Goal: Obtain resource: Download file/media

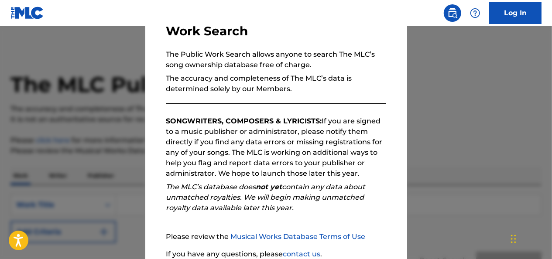
scroll to position [140, 0]
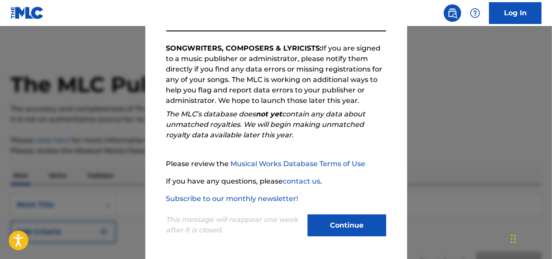
click at [336, 230] on button "Continue" at bounding box center [347, 226] width 79 height 22
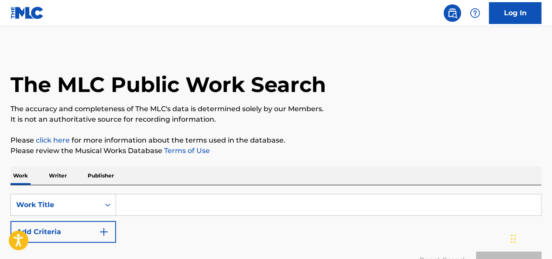
click at [167, 198] on input "Search Form" at bounding box center [328, 205] width 425 height 21
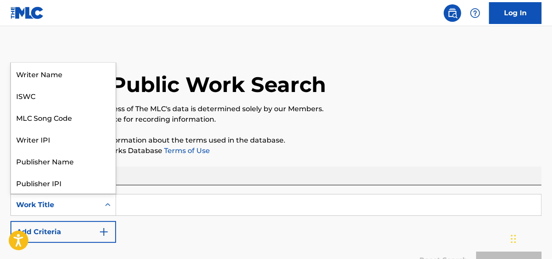
scroll to position [44, 0]
click at [110, 204] on icon "Search Form" at bounding box center [107, 205] width 9 height 9
click at [52, 178] on div "Work Title" at bounding box center [63, 183] width 105 height 22
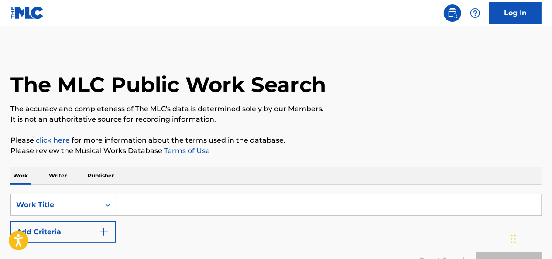
click at [138, 203] on input "Search Form" at bounding box center [328, 205] width 425 height 21
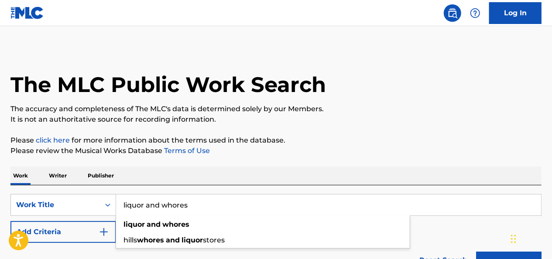
type input "liquor and whores"
click at [476, 252] on button "Search" at bounding box center [508, 263] width 65 height 22
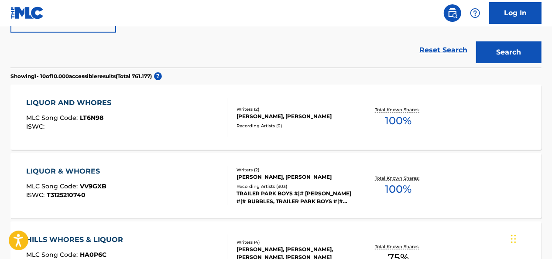
scroll to position [218, 0]
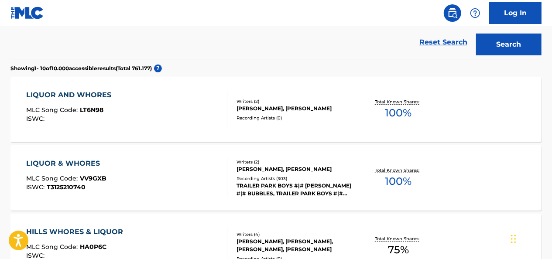
click at [80, 95] on div "LIQUOR AND WHORES" at bounding box center [71, 95] width 89 height 10
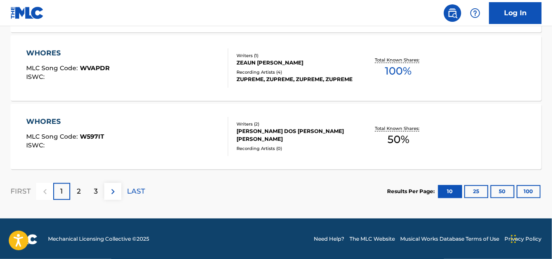
scroll to position [809, 0]
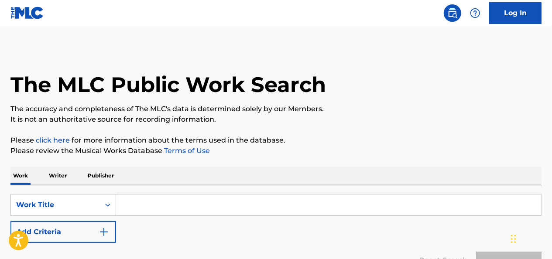
drag, startPoint x: 156, startPoint y: 192, endPoint x: 148, endPoint y: 206, distance: 16.8
click at [157, 192] on div "SearchWithCriteria3027d750-b2e8-4aae-bc87-1e2a9069ed0f Work Title Add Criteria …" at bounding box center [275, 232] width 531 height 93
click at [143, 212] on input "Search Form" at bounding box center [328, 205] width 425 height 21
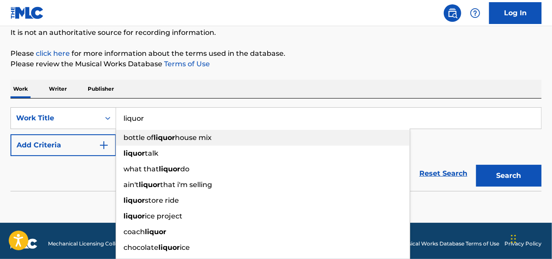
scroll to position [87, 0]
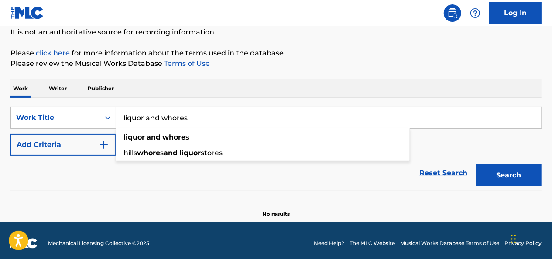
type input "liquor and whores"
click at [476, 165] on button "Search" at bounding box center [508, 176] width 65 height 22
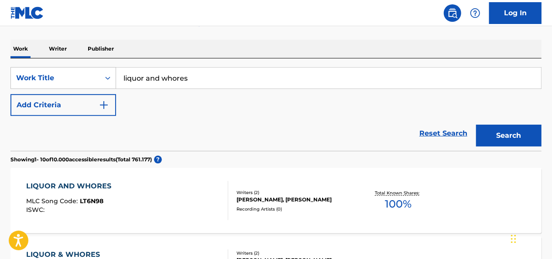
scroll to position [218, 0]
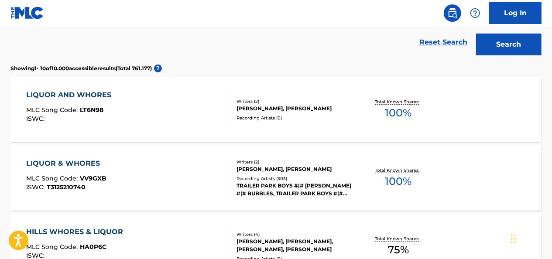
click at [75, 160] on div "LIQUOR & WHORES" at bounding box center [67, 163] width 80 height 10
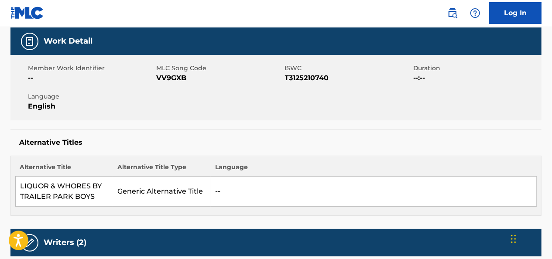
scroll to position [44, 0]
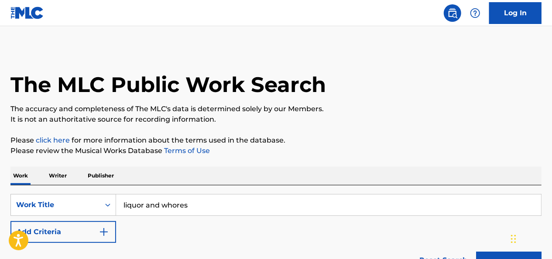
click at [523, 10] on link "Log In" at bounding box center [515, 13] width 52 height 22
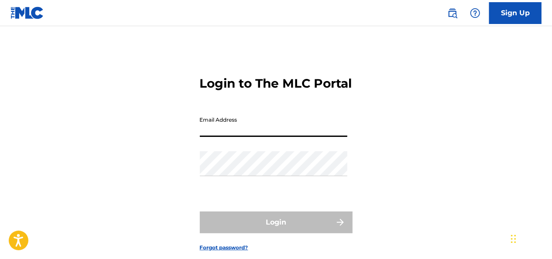
click at [213, 137] on input "Email Address" at bounding box center [274, 124] width 148 height 25
type input "carla.van.steenis@bumastemra.nl"
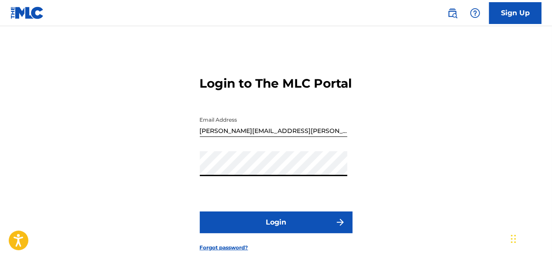
click at [200, 212] on button "Login" at bounding box center [276, 223] width 153 height 22
click at [169, 189] on div "Login to The MLC Portal Email Address carla.van.steenis@bumastemra.nl Password …" at bounding box center [276, 157] width 552 height 218
click at [200, 212] on button "Login" at bounding box center [276, 223] width 153 height 22
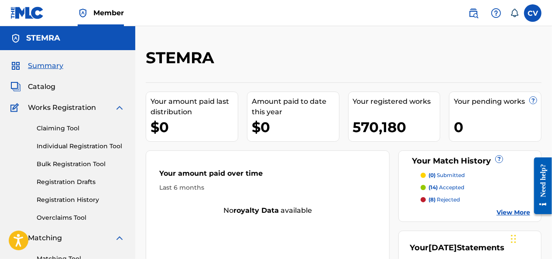
click at [65, 127] on link "Claiming Tool" at bounding box center [81, 128] width 88 height 9
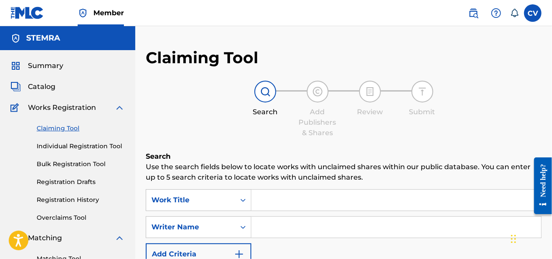
click at [295, 202] on input "Search Form" at bounding box center [396, 200] width 290 height 21
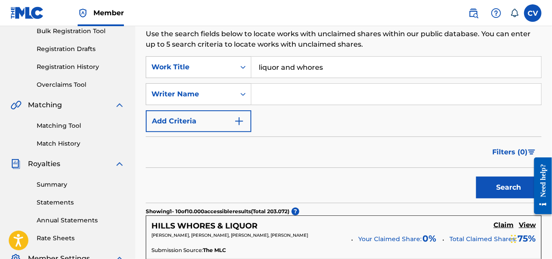
scroll to position [44, 0]
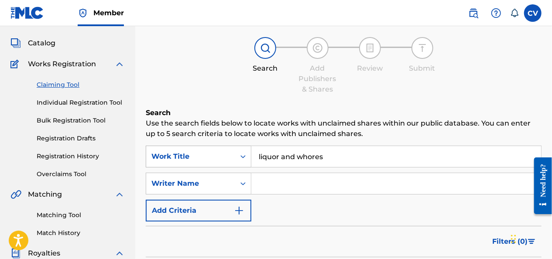
drag, startPoint x: 325, startPoint y: 157, endPoint x: 248, endPoint y: 162, distance: 77.0
click at [248, 162] on div "SearchWithCriteriae0027c7e-d602-45e8-a1af-da281ac73e48 Work Title liquor and wh…" at bounding box center [344, 157] width 396 height 22
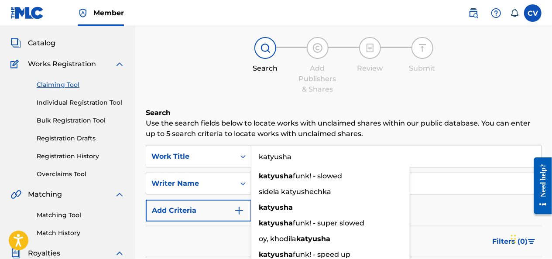
type input "katyusha"
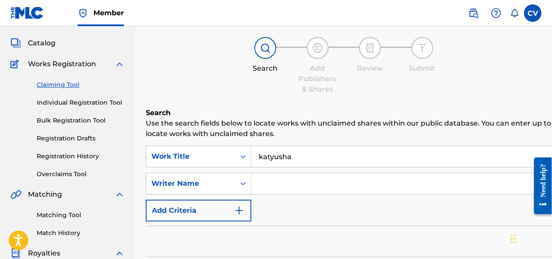
click at [280, 182] on input "Search Form" at bounding box center [441, 183] width 380 height 21
type input "albert"
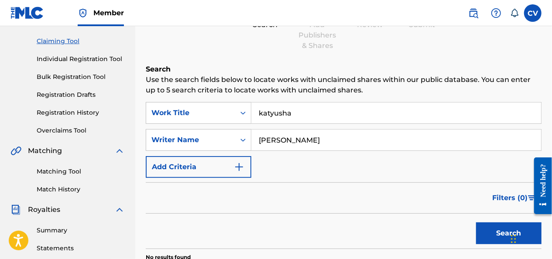
scroll to position [0, 0]
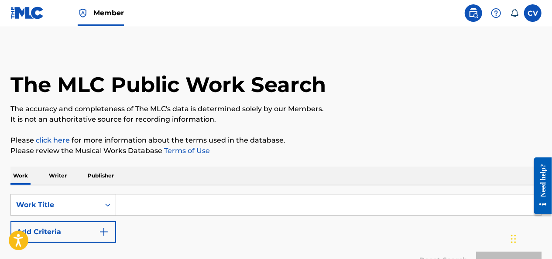
click at [131, 200] on input "Search Form" at bounding box center [328, 205] width 425 height 21
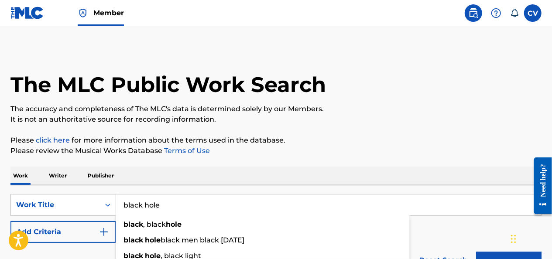
type input "black hole"
click at [476, 252] on button "Search" at bounding box center [508, 263] width 65 height 22
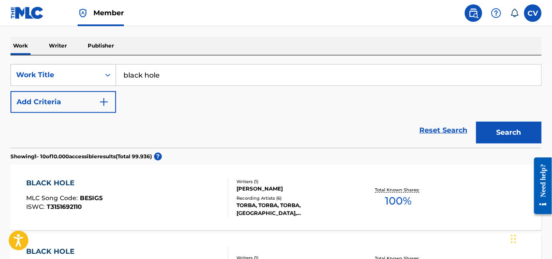
scroll to position [87, 0]
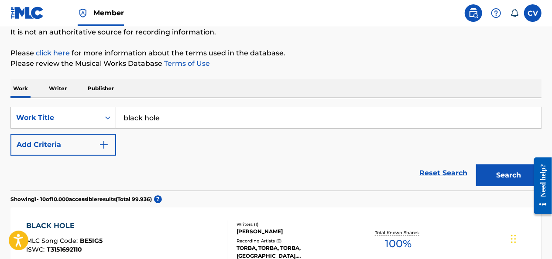
click at [102, 143] on img "Search Form" at bounding box center [104, 145] width 10 height 10
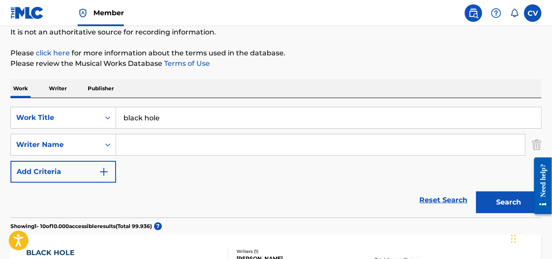
click at [130, 141] on input "Search Form" at bounding box center [320, 144] width 409 height 21
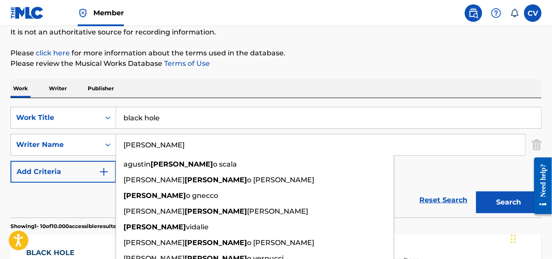
click at [476, 192] on button "Search" at bounding box center [508, 203] width 65 height 22
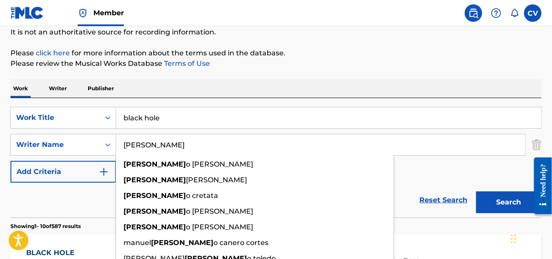
click at [409, 167] on div "SearchWithCriteria0e6c29ef-9fc0-4886-8195-eb3f1005c7a4 Work Title black hole Se…" at bounding box center [275, 145] width 531 height 76
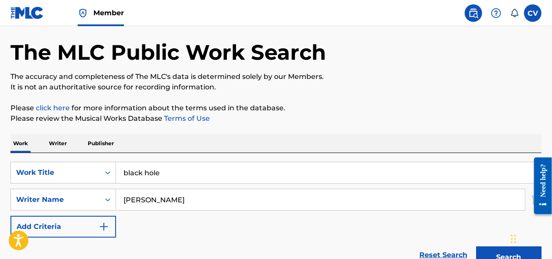
scroll to position [0, 0]
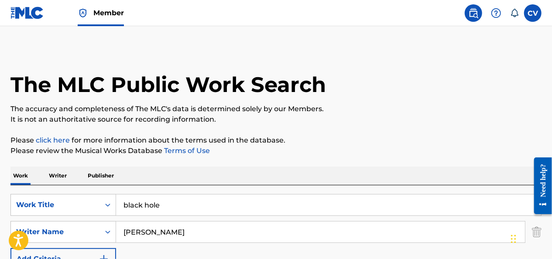
click at [160, 231] on input "albert" at bounding box center [320, 232] width 409 height 21
click at [125, 230] on input "albert" at bounding box center [320, 232] width 409 height 21
type input "marcel albert"
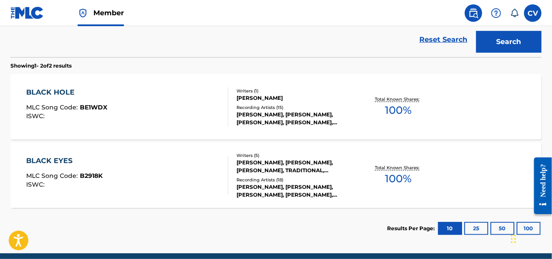
scroll to position [262, 0]
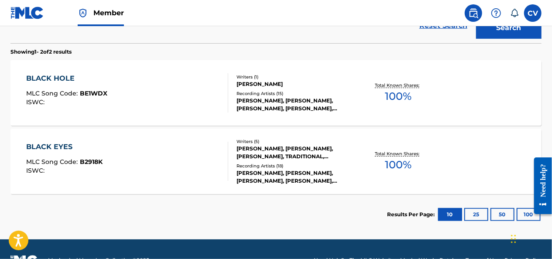
click at [60, 79] on div "BLACK HOLE" at bounding box center [67, 78] width 81 height 10
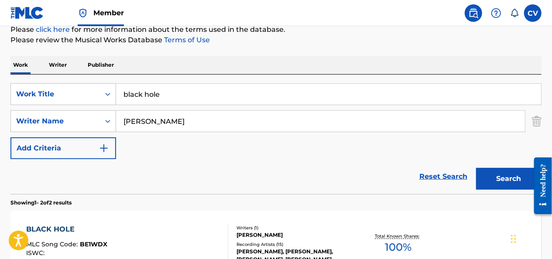
scroll to position [109, 0]
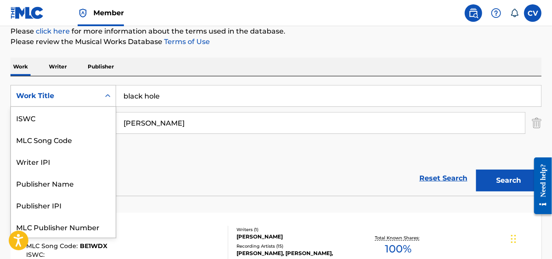
click at [87, 101] on div "Work Title" at bounding box center [55, 96] width 89 height 17
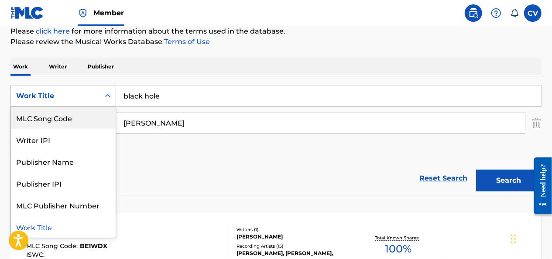
click at [76, 115] on div "MLC Song Code" at bounding box center [63, 118] width 105 height 22
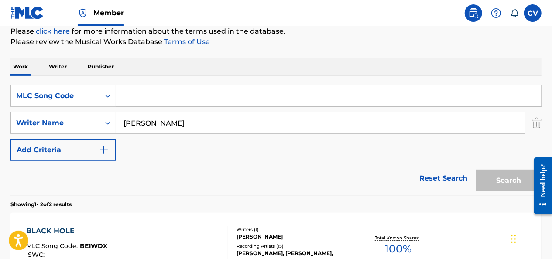
click at [153, 93] on input "Search Form" at bounding box center [328, 96] width 425 height 21
paste input "BV8OR6"
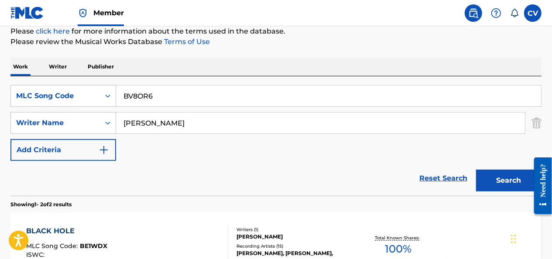
type input "BV8OR6"
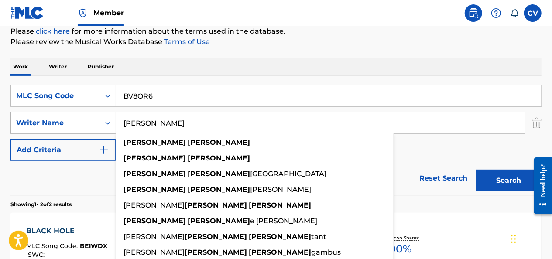
drag, startPoint x: 192, startPoint y: 120, endPoint x: 114, endPoint y: 131, distance: 78.4
click at [115, 131] on div "SearchWithCriteria4e1dc94a-a1d1-4369-bad2-6540dcdc7be7 Writer Name marcel alber…" at bounding box center [275, 123] width 531 height 22
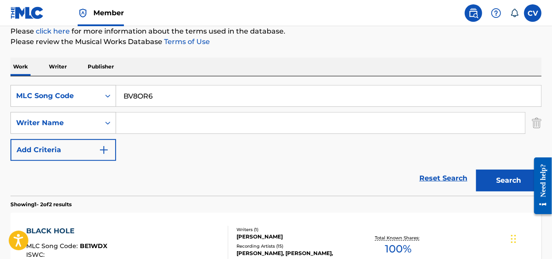
click at [476, 170] on button "Search" at bounding box center [508, 181] width 65 height 22
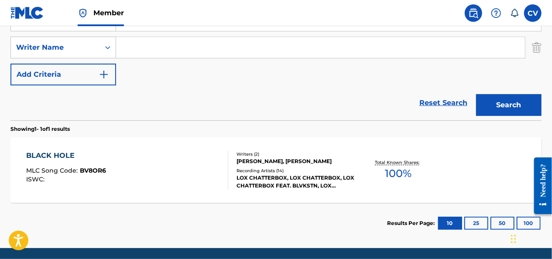
scroll to position [196, 0]
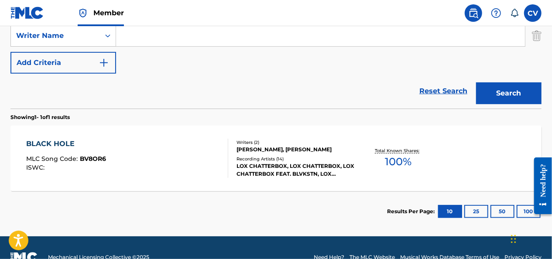
click at [54, 139] on div "BLACK HOLE" at bounding box center [67, 144] width 80 height 10
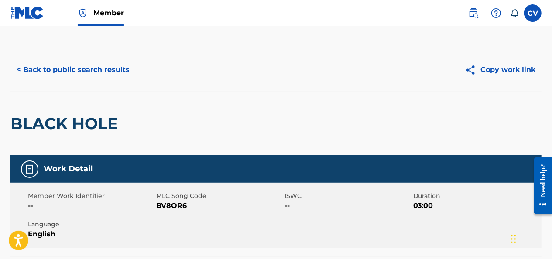
click at [79, 71] on button "< Back to public search results" at bounding box center [72, 70] width 125 height 22
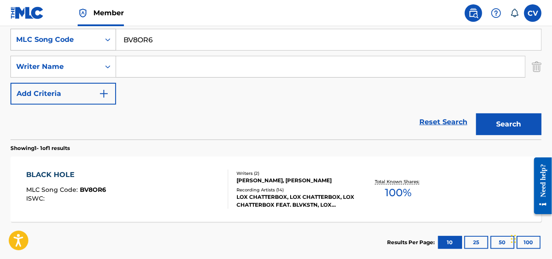
drag, startPoint x: 162, startPoint y: 37, endPoint x: 103, endPoint y: 43, distance: 59.3
click at [104, 43] on div "SearchWithCriteria45ca2055-edb9-40c3-941e-3094f4d2b94f MLC Song Code BV8OR6" at bounding box center [275, 40] width 531 height 22
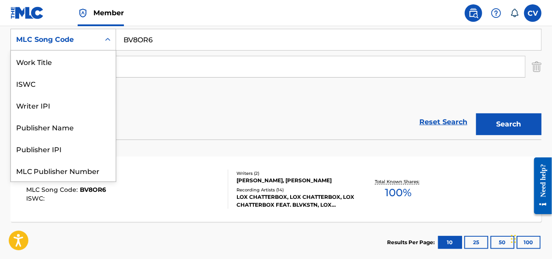
scroll to position [22, 0]
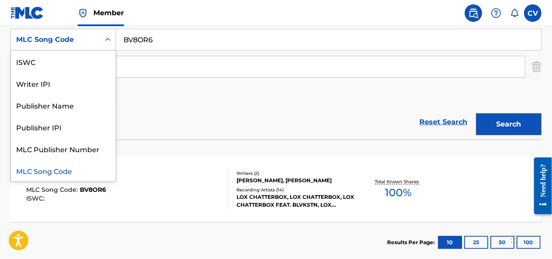
click at [97, 38] on div "MLC Song Code" at bounding box center [55, 39] width 89 height 17
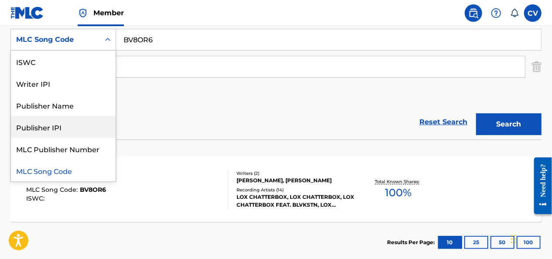
click at [59, 127] on div "Publisher IPI" at bounding box center [63, 127] width 105 height 22
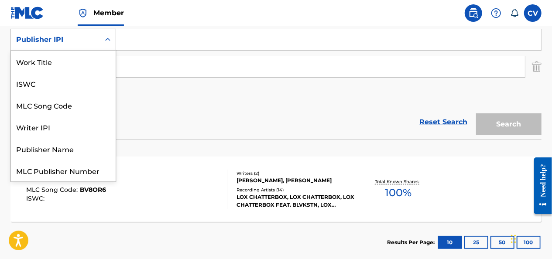
click at [95, 38] on div "Publisher IPI" at bounding box center [55, 39] width 89 height 17
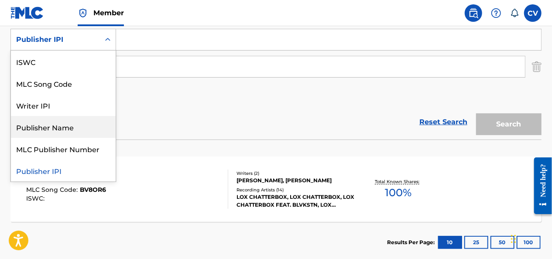
click at [58, 127] on div "Publisher Name" at bounding box center [63, 127] width 105 height 22
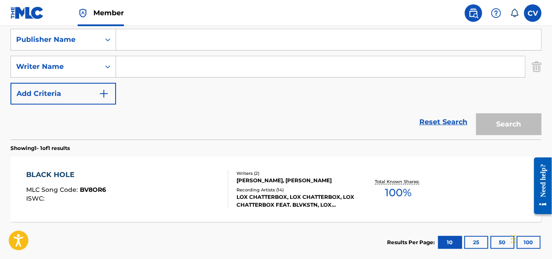
click at [130, 40] on input "Search Form" at bounding box center [328, 39] width 425 height 21
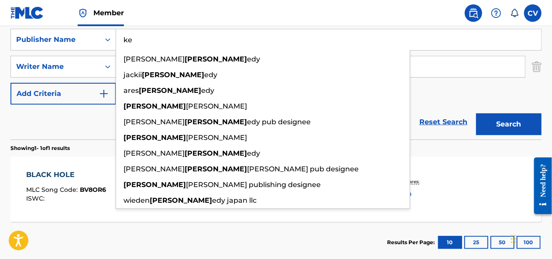
type input "k"
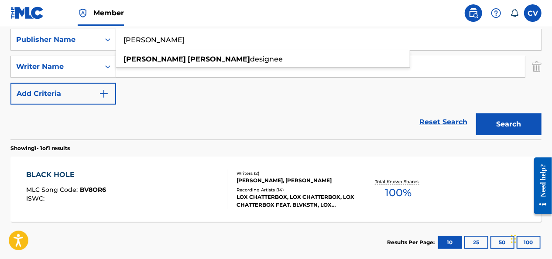
type input "kyle kennedy"
click at [476, 114] on button "Search" at bounding box center [508, 125] width 65 height 22
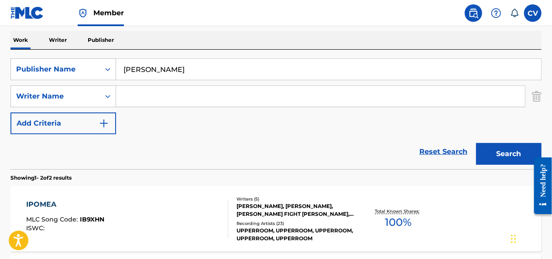
scroll to position [78, 0]
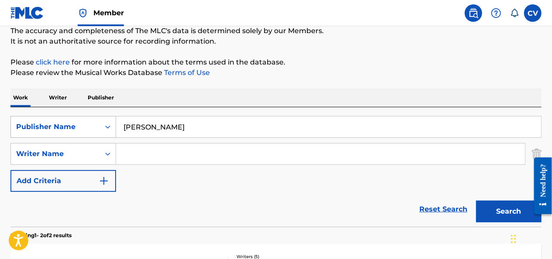
drag, startPoint x: 174, startPoint y: 131, endPoint x: 108, endPoint y: 132, distance: 65.9
click at [108, 132] on div "SearchWithCriteriaa09d502b-2b35-447c-8b51-74bfe156af14 Publisher Name kyle kenn…" at bounding box center [275, 127] width 531 height 22
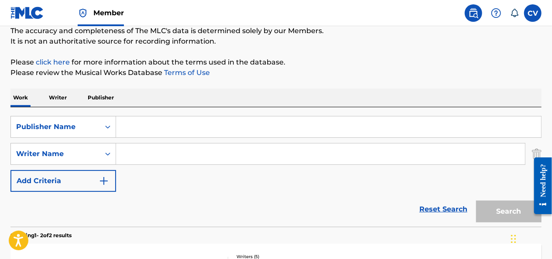
click at [138, 150] on input "Search Form" at bounding box center [320, 154] width 409 height 21
paste input "kyle kennedy"
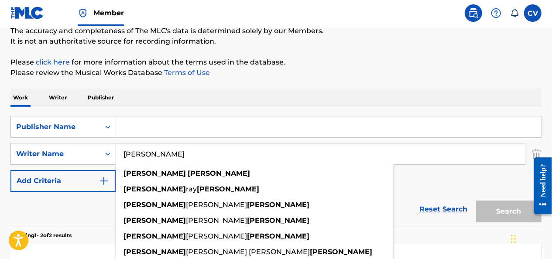
type input "kyle kennedy"
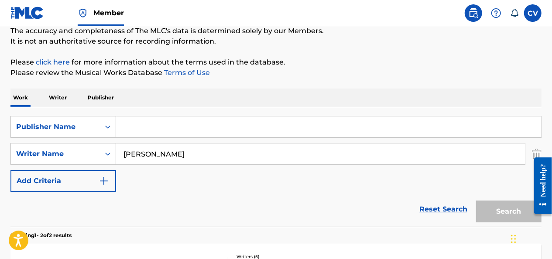
click at [497, 208] on div "Search" at bounding box center [507, 209] width 70 height 35
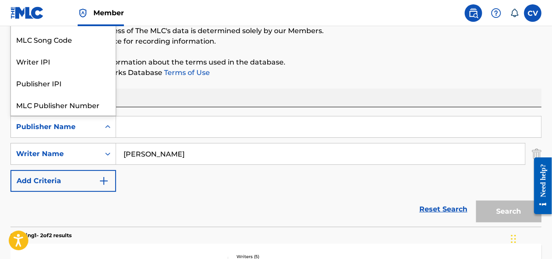
scroll to position [22, 0]
click at [106, 125] on icon "Search Form" at bounding box center [107, 127] width 9 height 9
drag, startPoint x: 227, startPoint y: 222, endPoint x: 218, endPoint y: 217, distance: 10.0
click at [227, 222] on div "Reset Search Search" at bounding box center [275, 209] width 531 height 35
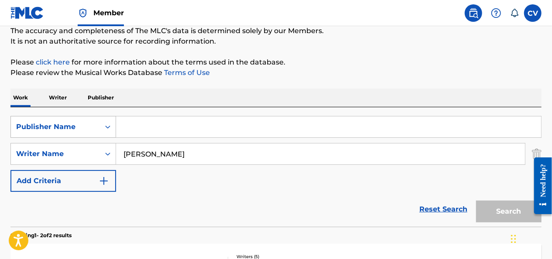
click at [103, 125] on div "Search Form" at bounding box center [108, 127] width 16 height 16
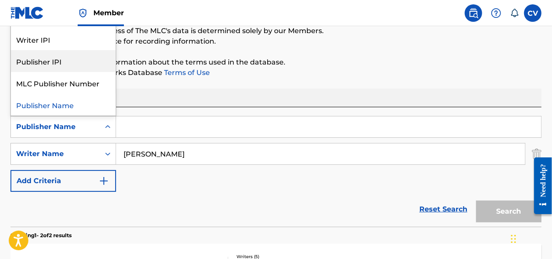
scroll to position [0, 0]
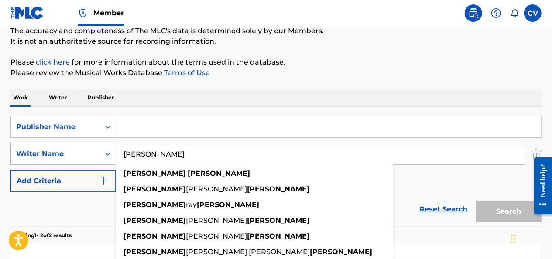
drag, startPoint x: 193, startPoint y: 153, endPoint x: 111, endPoint y: 148, distance: 81.4
click at [113, 148] on div "SearchWithCriteria4e1dc94a-a1d1-4369-bad2-6540dcdc7be7 Writer Name kyle kennedy…" at bounding box center [275, 154] width 531 height 22
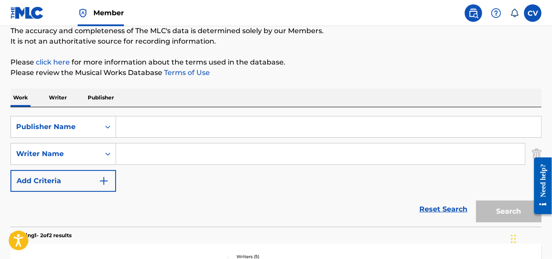
click at [195, 188] on div "SearchWithCriteriaa09d502b-2b35-447c-8b51-74bfe156af14 Publisher Name SearchWit…" at bounding box center [275, 154] width 531 height 76
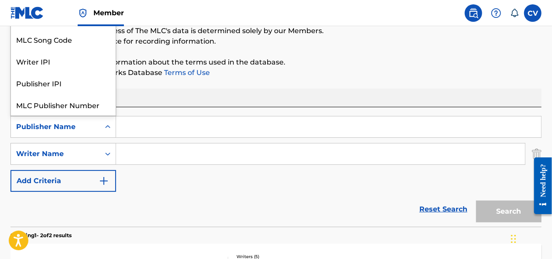
click at [85, 130] on div "Publisher Name" at bounding box center [55, 127] width 79 height 10
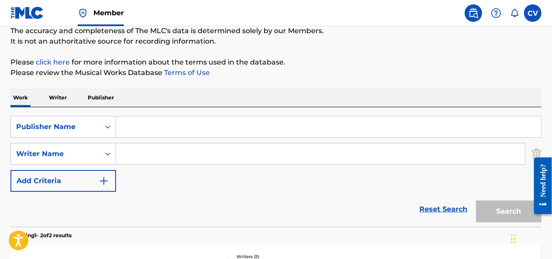
click at [85, 130] on div "Publisher Name" at bounding box center [55, 127] width 79 height 10
click at [533, 152] on div at bounding box center [539, 186] width 24 height 70
click at [537, 150] on img "Search Form" at bounding box center [537, 154] width 10 height 22
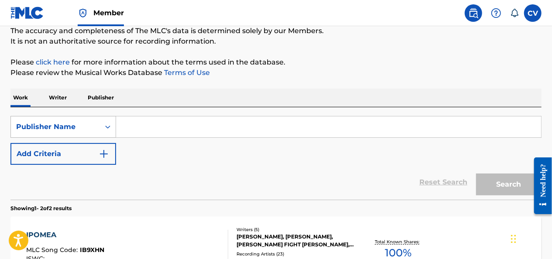
click at [76, 125] on div "Publisher Name" at bounding box center [55, 127] width 79 height 10
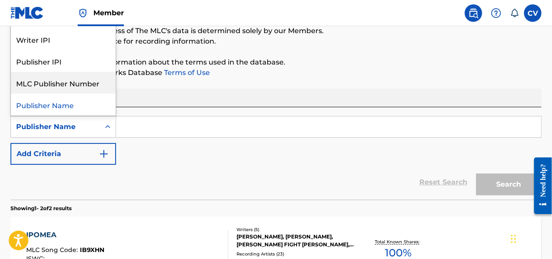
scroll to position [0, 0]
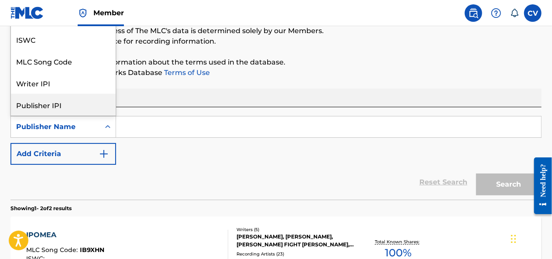
click at [152, 162] on div "SearchWithCriteriaa09d502b-2b35-447c-8b51-74bfe156af14 8 results available. Use…" at bounding box center [275, 140] width 531 height 49
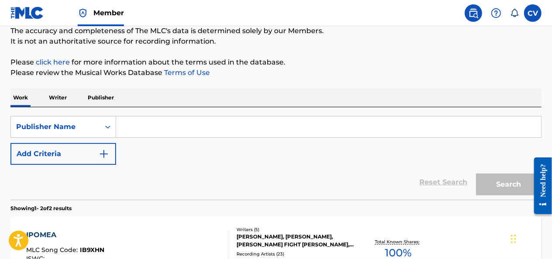
click at [58, 98] on p "Writer" at bounding box center [57, 98] width 23 height 18
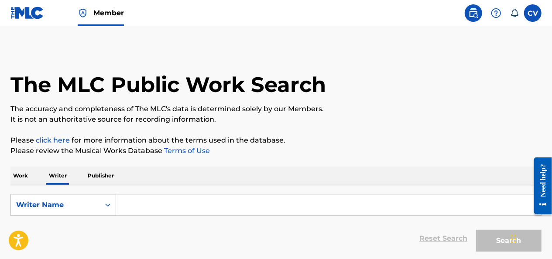
click at [129, 203] on input "Search Form" at bounding box center [328, 205] width 425 height 21
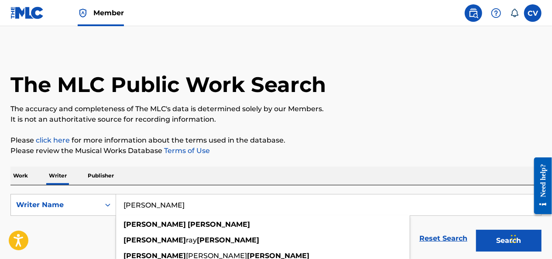
type input "kyle kennedy"
click at [476, 230] on button "Search" at bounding box center [508, 241] width 65 height 22
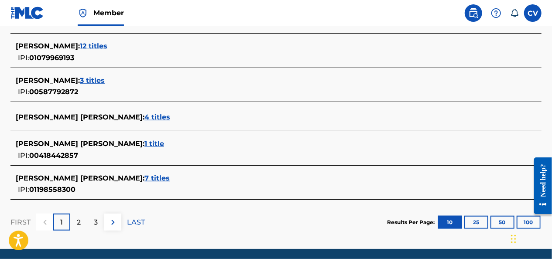
scroll to position [175, 0]
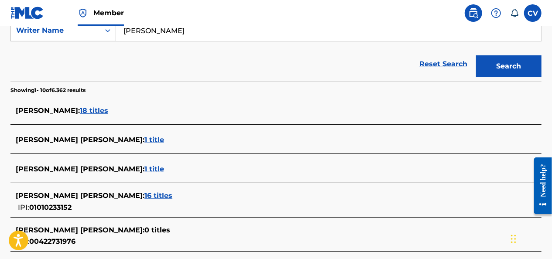
click at [97, 110] on span "18 titles" at bounding box center [94, 111] width 28 height 8
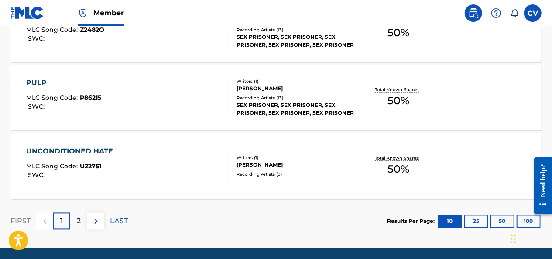
scroll to position [786, 0]
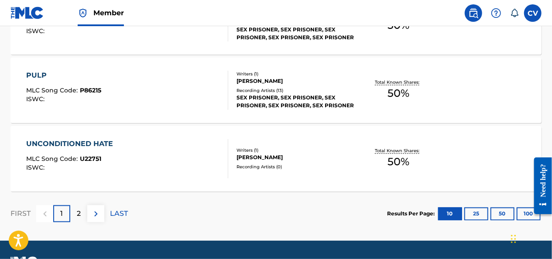
click at [79, 209] on p "2" at bounding box center [79, 214] width 4 height 10
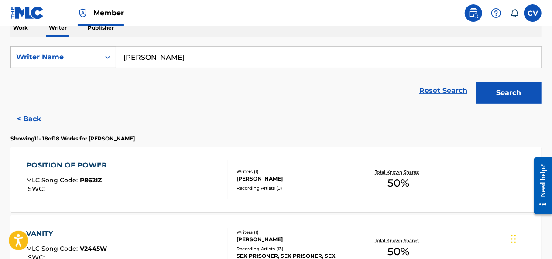
scroll to position [61, 0]
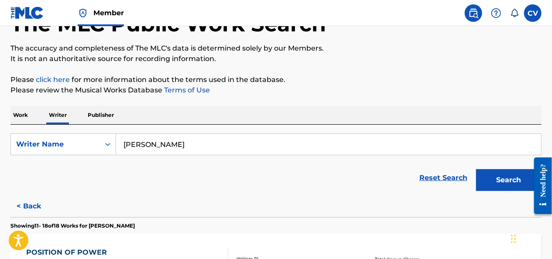
click at [100, 114] on p "Publisher" at bounding box center [100, 115] width 31 height 18
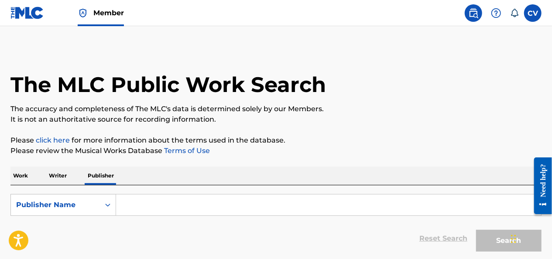
click at [132, 200] on input "Search Form" at bounding box center [328, 205] width 425 height 21
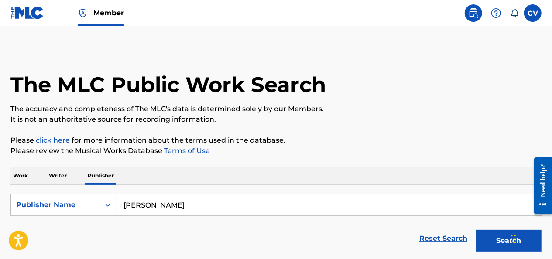
click at [476, 230] on button "Search" at bounding box center [508, 241] width 65 height 22
click at [141, 206] on input "kenndy" at bounding box center [328, 205] width 425 height 21
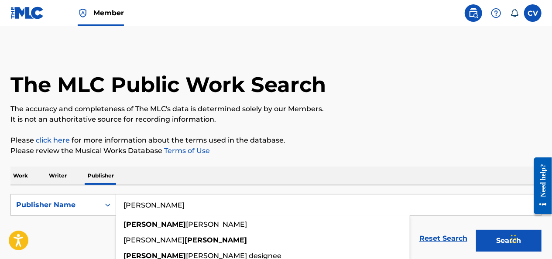
click at [476, 230] on button "Search" at bounding box center [508, 241] width 65 height 22
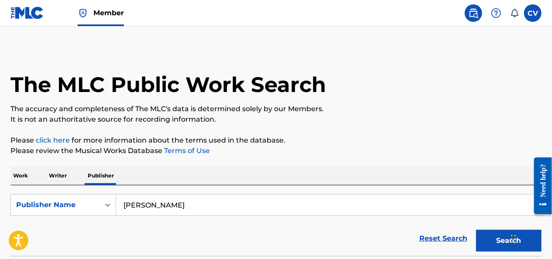
click at [165, 201] on input "kennedy" at bounding box center [328, 205] width 425 height 21
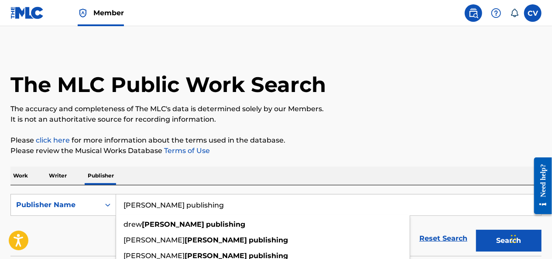
type input "kennedy publishing"
click at [476, 230] on button "Search" at bounding box center [508, 241] width 65 height 22
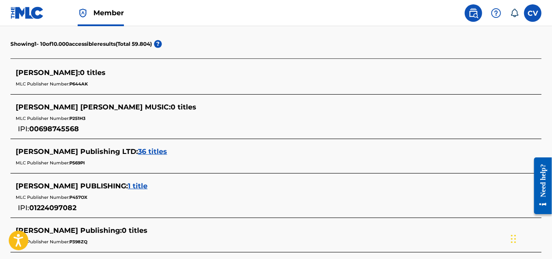
scroll to position [218, 0]
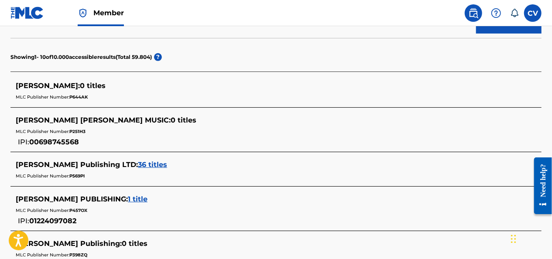
click at [138, 162] on span "36 titles" at bounding box center [152, 165] width 29 height 8
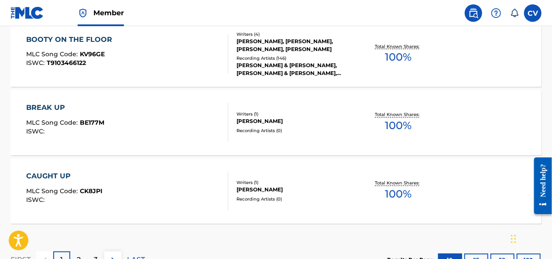
scroll to position [829, 0]
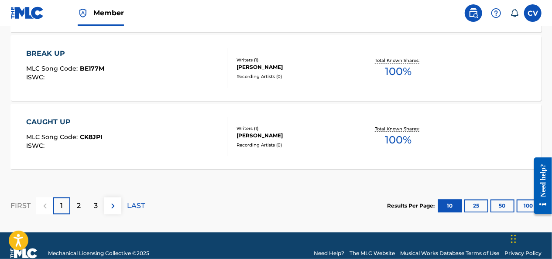
click at [77, 208] on p "2" at bounding box center [79, 206] width 4 height 10
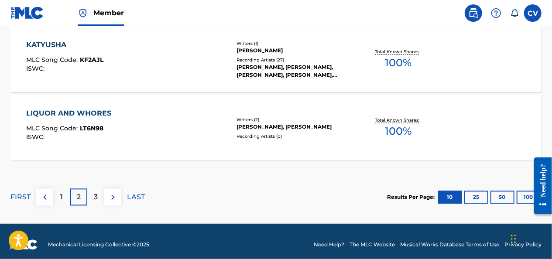
scroll to position [844, 0]
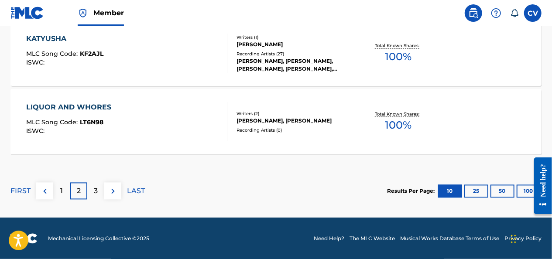
click at [98, 191] on div "3" at bounding box center [95, 190] width 17 height 17
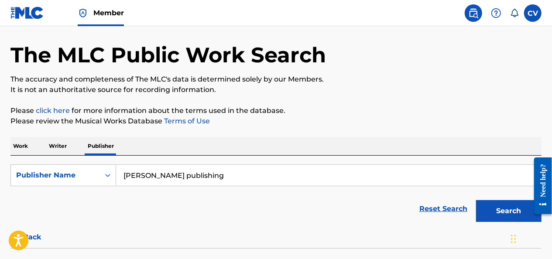
scroll to position [0, 0]
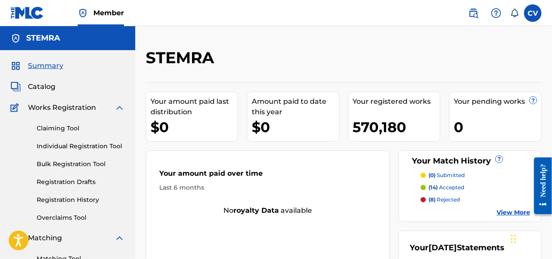
click at [48, 87] on span "Catalog" at bounding box center [42, 87] width 28 height 10
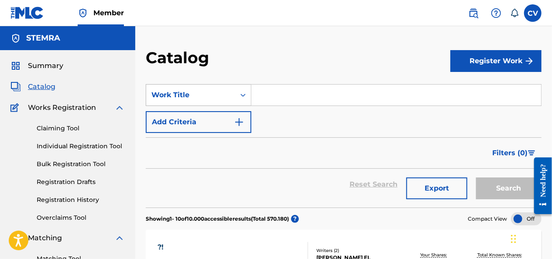
click at [242, 96] on icon "Search Form" at bounding box center [243, 95] width 9 height 9
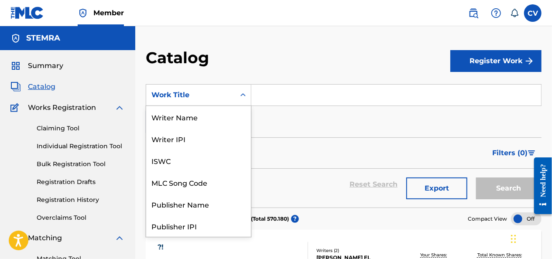
scroll to position [131, 0]
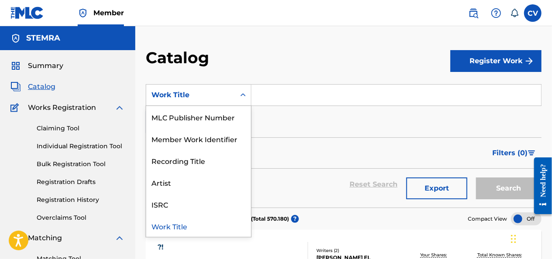
click at [242, 96] on icon "Search Form" at bounding box center [243, 95] width 9 height 9
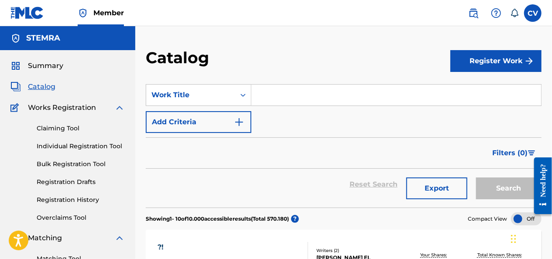
click at [267, 92] on input "Search Form" at bounding box center [396, 95] width 290 height 21
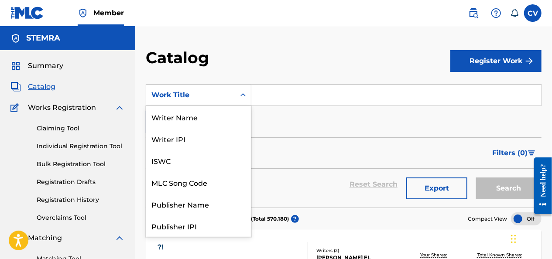
click at [242, 94] on icon "Search Form" at bounding box center [243, 95] width 9 height 9
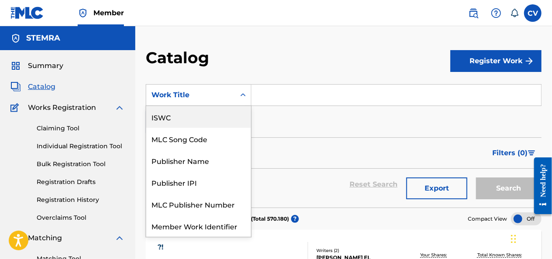
scroll to position [0, 0]
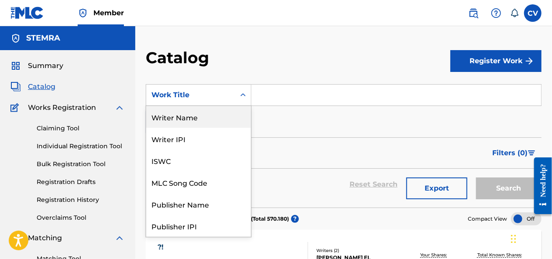
click at [191, 117] on div "Writer Name" at bounding box center [198, 117] width 105 height 22
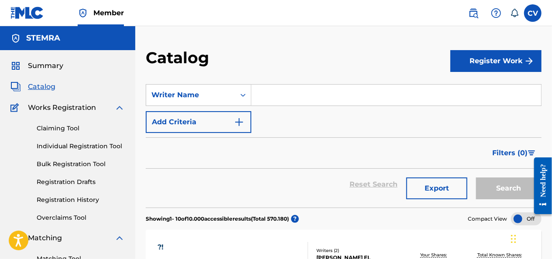
click at [266, 97] on input "Search Form" at bounding box center [396, 95] width 290 height 21
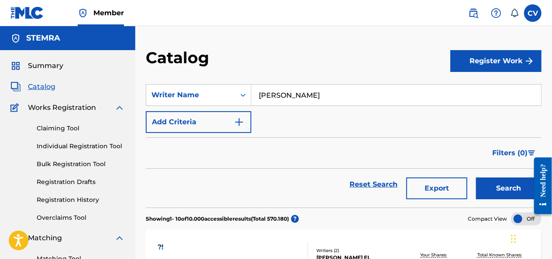
type input "albert marcel"
click at [476, 178] on button "Search" at bounding box center [508, 189] width 65 height 22
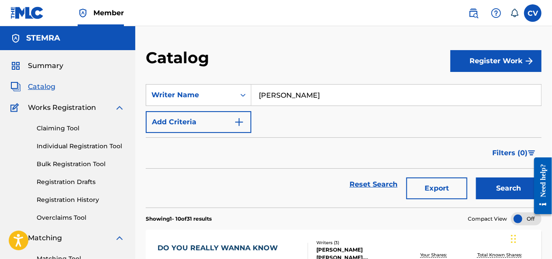
click at [427, 191] on button "Export" at bounding box center [436, 189] width 61 height 22
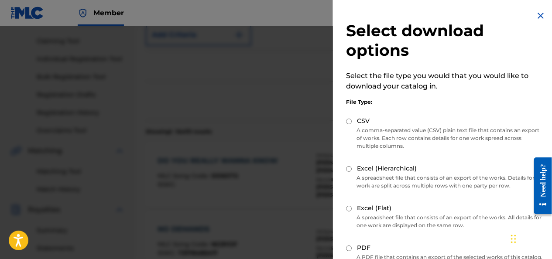
scroll to position [86, 0]
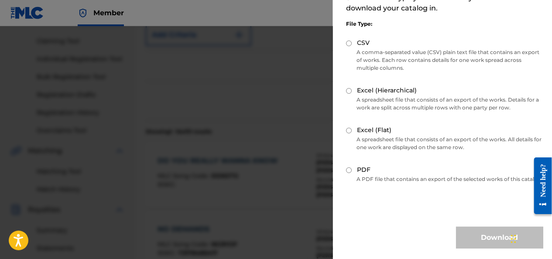
click at [350, 88] on input "Excel (Hierarchical)" at bounding box center [349, 91] width 6 height 6
radio input "true"
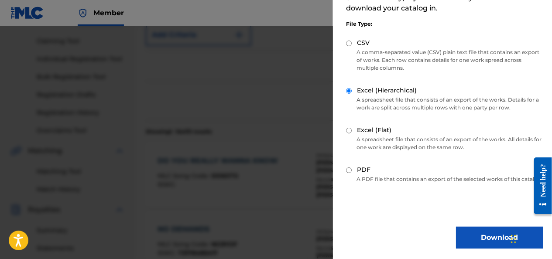
click at [477, 231] on button "Download" at bounding box center [499, 238] width 87 height 22
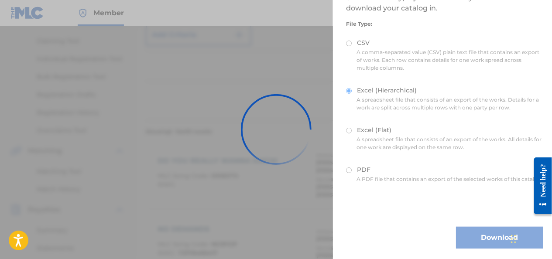
scroll to position [0, 0]
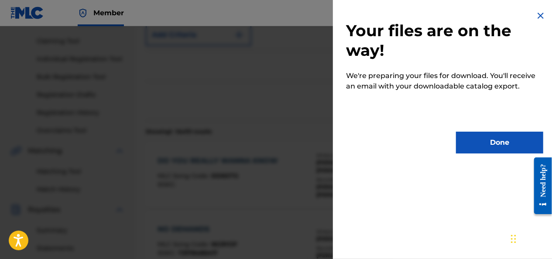
click at [494, 141] on button "Done" at bounding box center [499, 143] width 87 height 22
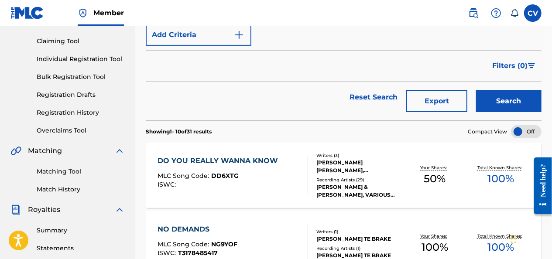
click at [440, 99] on button "Export" at bounding box center [436, 101] width 61 height 22
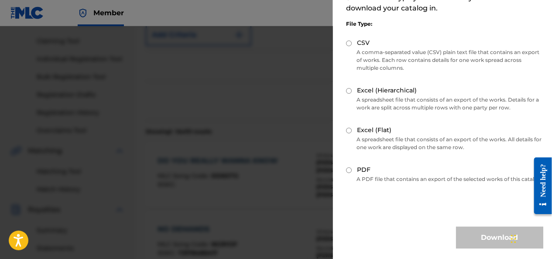
scroll to position [86, 0]
click at [349, 128] on input "Excel (Flat)" at bounding box center [349, 131] width 6 height 6
radio input "true"
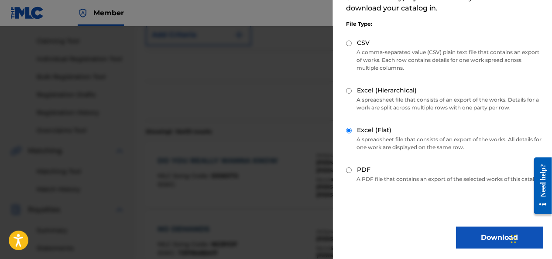
click at [481, 237] on button "Download" at bounding box center [499, 238] width 87 height 22
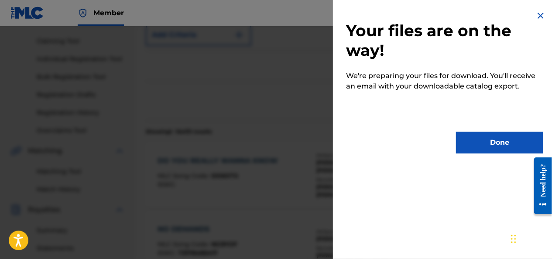
scroll to position [0, 0]
click at [500, 139] on button "Done" at bounding box center [499, 143] width 87 height 22
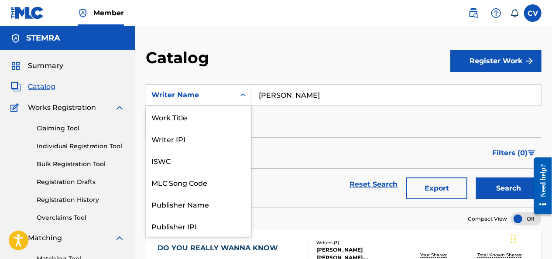
scroll to position [131, 0]
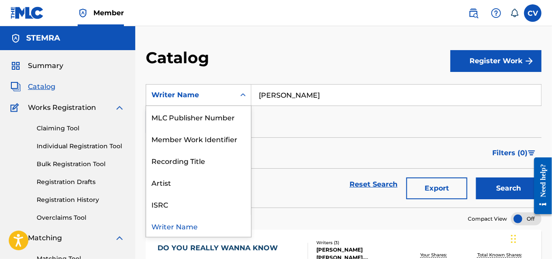
click at [229, 93] on div "Writer Name" at bounding box center [190, 95] width 79 height 10
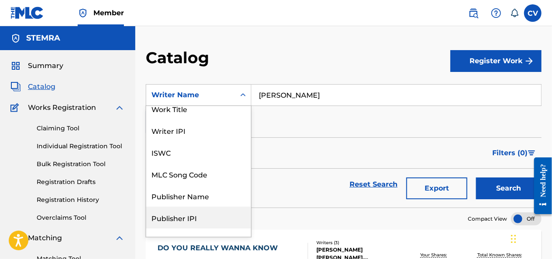
scroll to position [0, 0]
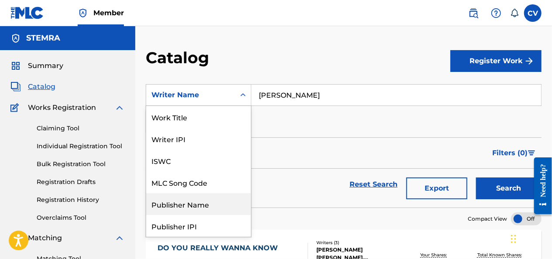
click at [199, 208] on div "Publisher Name" at bounding box center [198, 204] width 105 height 22
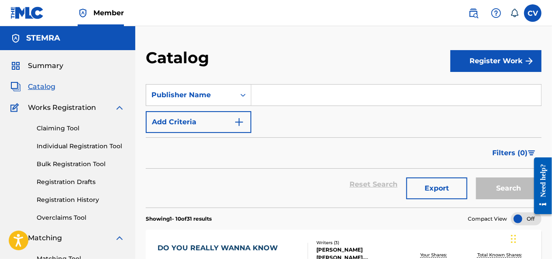
click at [265, 95] on input "Search Form" at bounding box center [396, 95] width 290 height 21
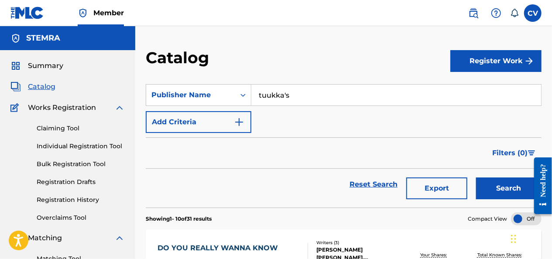
click at [476, 178] on button "Search" at bounding box center [508, 189] width 65 height 22
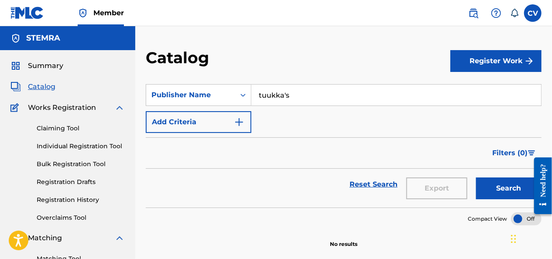
click at [303, 93] on input "tuukka's" at bounding box center [396, 95] width 290 height 21
type input "tuukkas"
click at [476, 178] on button "Search" at bounding box center [508, 189] width 65 height 22
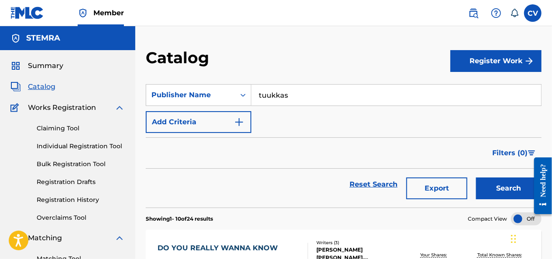
click at [423, 183] on button "Export" at bounding box center [436, 189] width 61 height 22
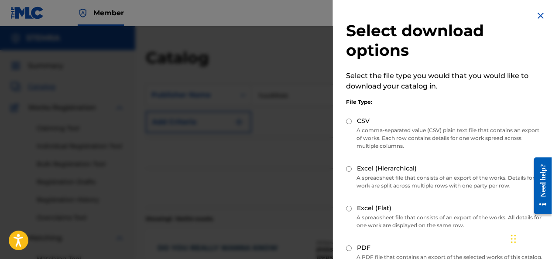
click at [351, 207] on input "Excel (Flat)" at bounding box center [349, 209] width 6 height 6
radio input "true"
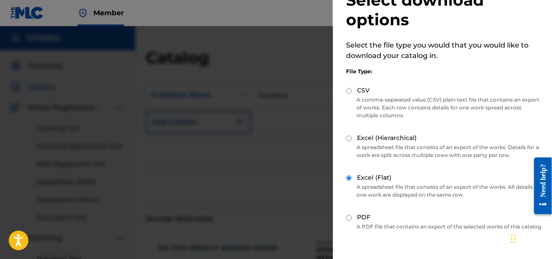
scroll to position [86, 0]
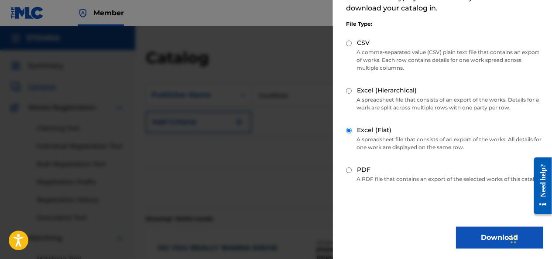
click at [488, 235] on button "Download" at bounding box center [499, 238] width 87 height 22
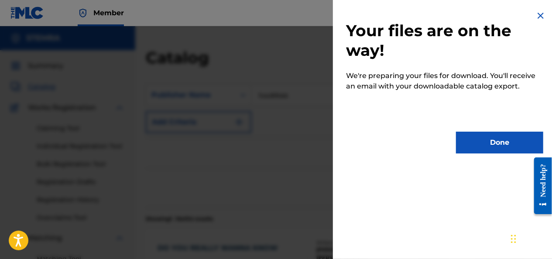
scroll to position [0, 0]
click at [504, 143] on button "Done" at bounding box center [499, 143] width 87 height 22
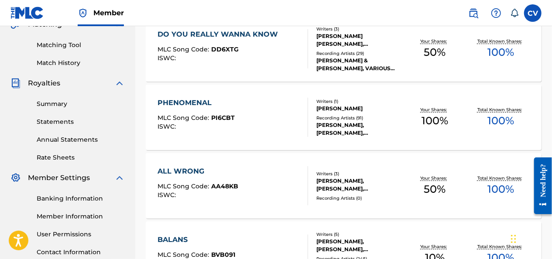
scroll to position [218, 0]
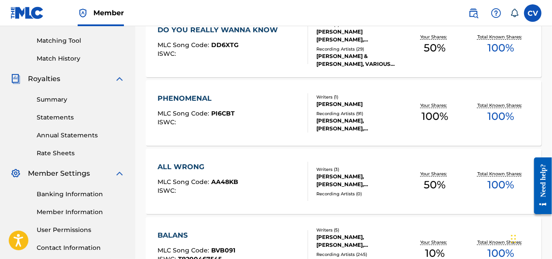
click at [204, 166] on div "ALL WRONG" at bounding box center [198, 167] width 81 height 10
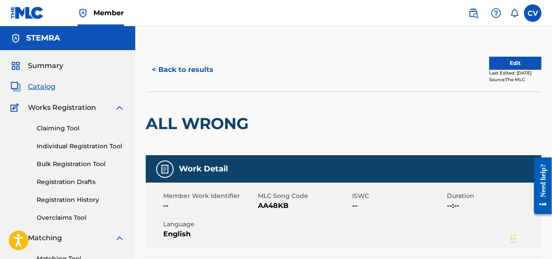
click at [189, 70] on button "< Back to results" at bounding box center [183, 70] width 74 height 22
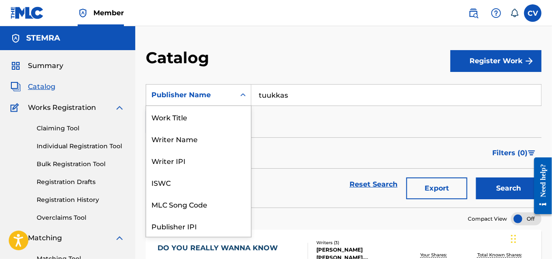
click at [241, 96] on icon "Search Form" at bounding box center [243, 95] width 9 height 9
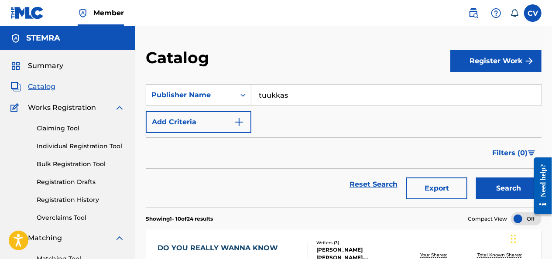
click at [241, 96] on icon "Search Form" at bounding box center [243, 95] width 9 height 9
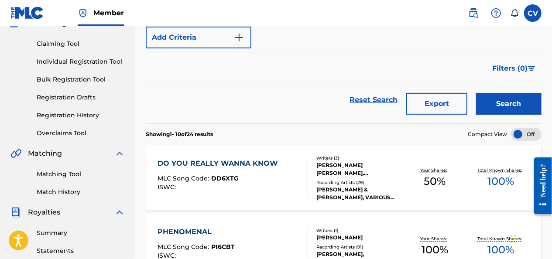
scroll to position [0, 0]
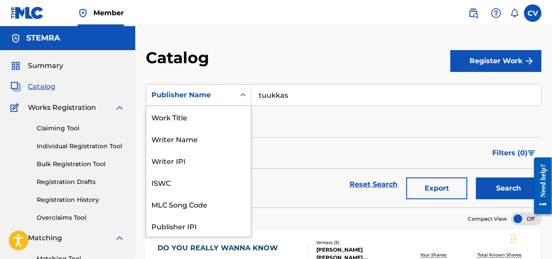
click at [241, 96] on icon "Search Form" at bounding box center [243, 95] width 9 height 9
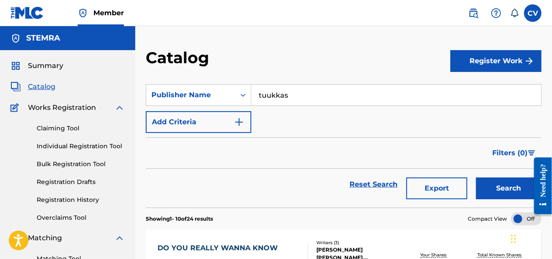
click at [287, 99] on input "tuukkas" at bounding box center [396, 95] width 290 height 21
type input "t"
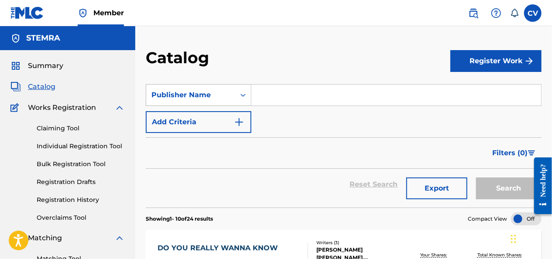
click at [237, 95] on div "Search Form" at bounding box center [243, 95] width 16 height 16
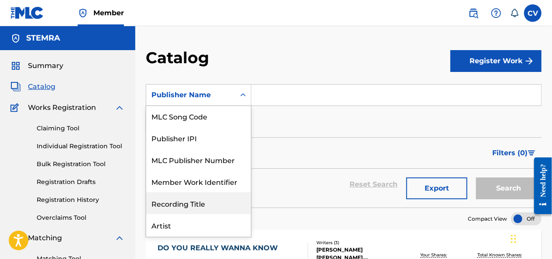
scroll to position [0, 0]
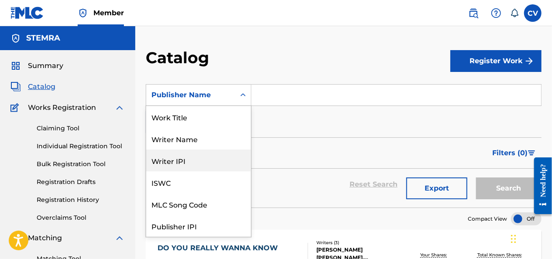
click at [184, 159] on div "Writer IPI" at bounding box center [198, 161] width 105 height 22
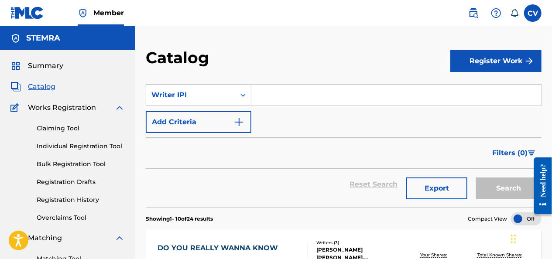
click at [262, 96] on input "Search Form" at bounding box center [396, 95] width 290 height 21
paste input "00805045959"
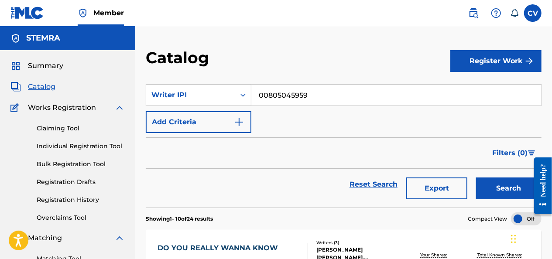
type input "00805045959"
click at [476, 178] on button "Search" at bounding box center [508, 189] width 65 height 22
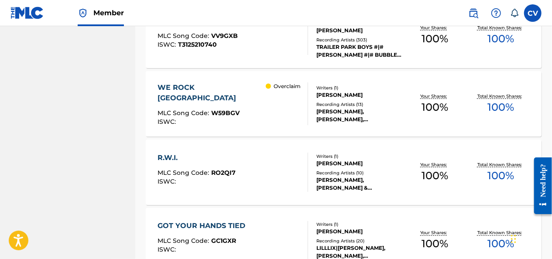
scroll to position [521, 0]
